Goal: Transaction & Acquisition: Purchase product/service

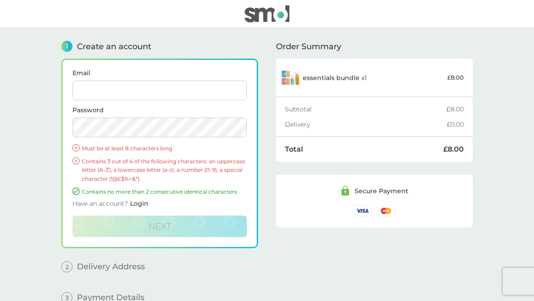
click at [105, 92] on input "Email" at bounding box center [159, 91] width 175 height 20
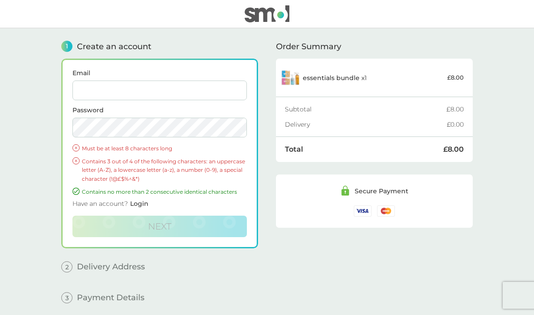
type input "[EMAIL_ADDRESS][DOMAIN_NAME]"
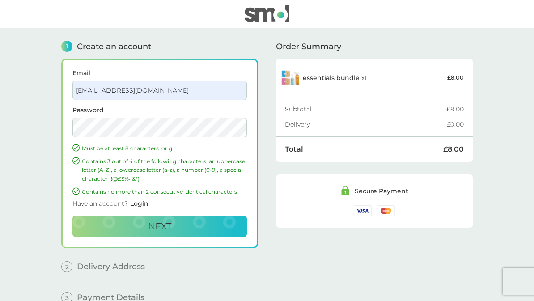
click at [96, 228] on button "Next" at bounding box center [159, 226] width 175 height 21
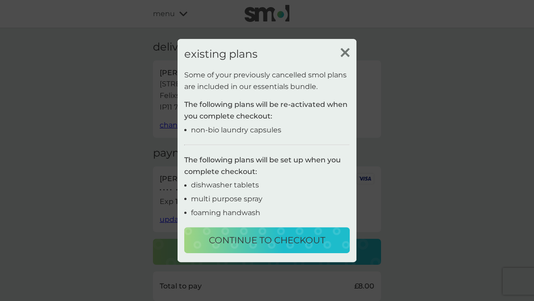
click at [235, 239] on p "continue to checkout" at bounding box center [267, 240] width 116 height 14
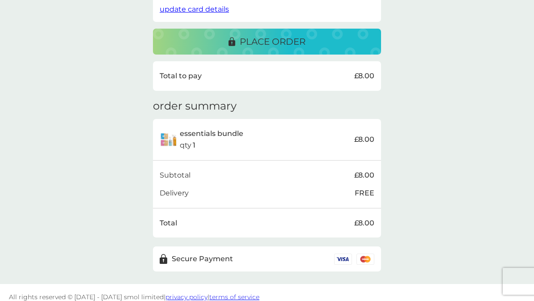
scroll to position [214, 0]
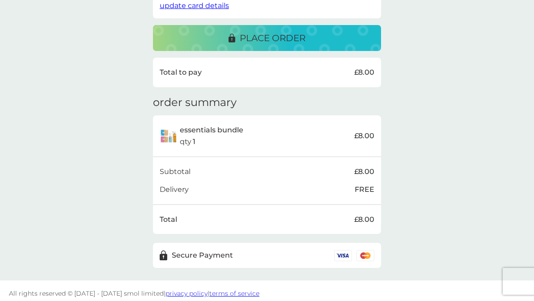
click at [183, 32] on div "place order" at bounding box center [267, 38] width 210 height 14
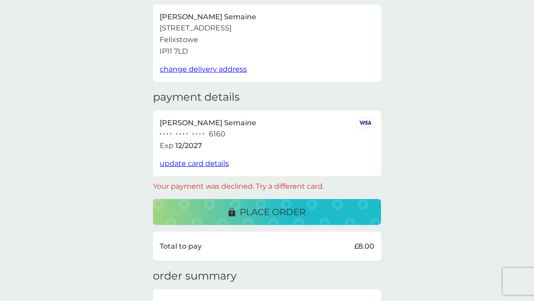
scroll to position [40, 0]
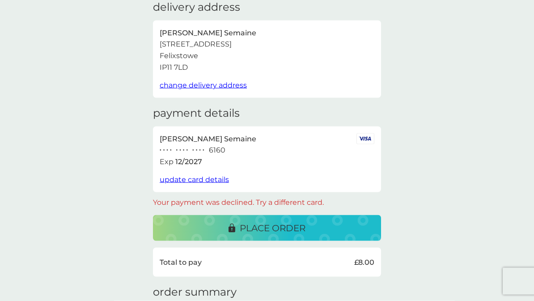
click at [175, 176] on span "update card details" at bounding box center [194, 179] width 69 height 9
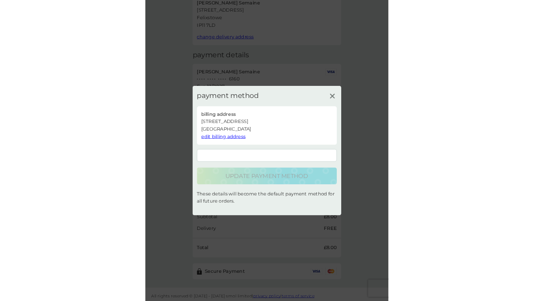
scroll to position [230, 0]
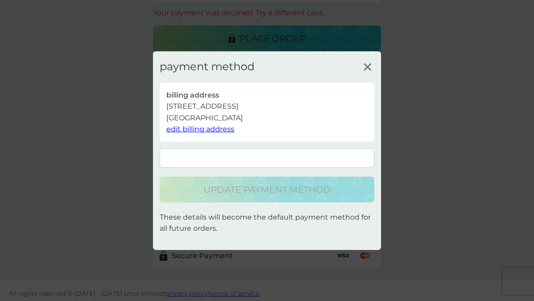
click at [252, 154] on div at bounding box center [267, 158] width 205 height 8
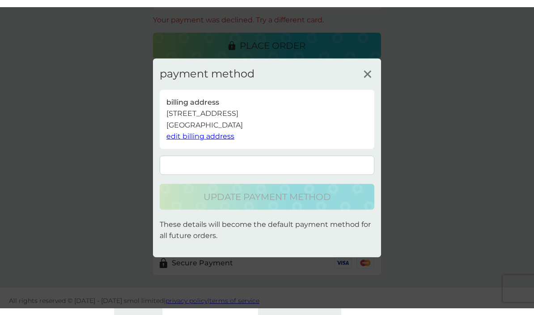
scroll to position [216, 0]
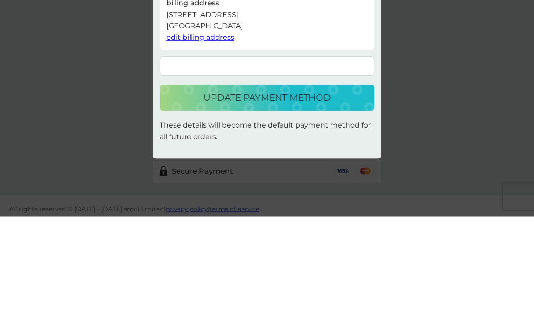
click at [290, 189] on p "update payment method" at bounding box center [268, 196] width 128 height 14
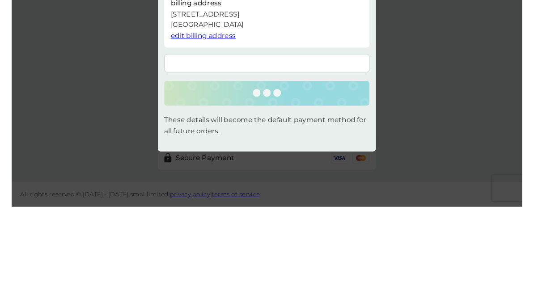
scroll to position [214, 0]
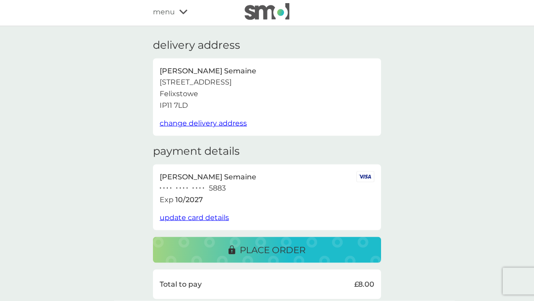
click at [208, 248] on div "place order" at bounding box center [267, 250] width 210 height 14
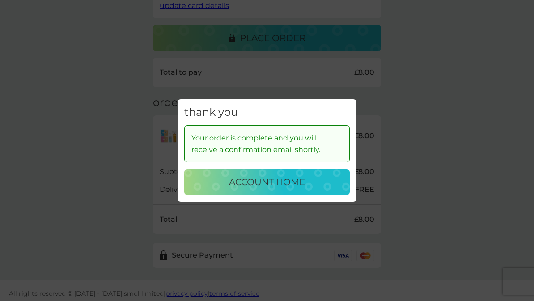
click at [28, 162] on div "thank you Your order is complete and you will receive a confirmation email shor…" at bounding box center [267, 150] width 534 height 301
